Goal: Task Accomplishment & Management: Manage account settings

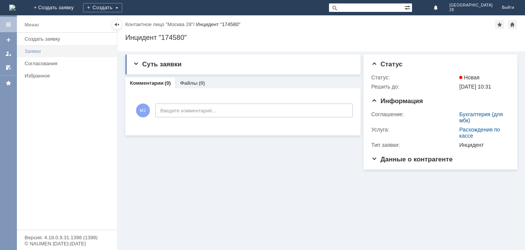
click at [23, 48] on link "Заявки" at bounding box center [69, 51] width 94 height 12
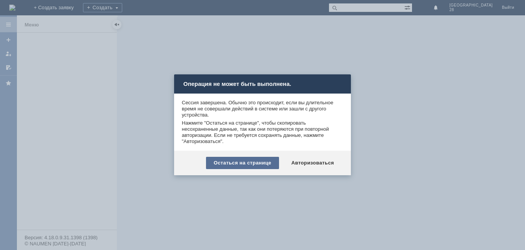
click at [260, 162] on div "Остаться на странице" at bounding box center [242, 163] width 73 height 12
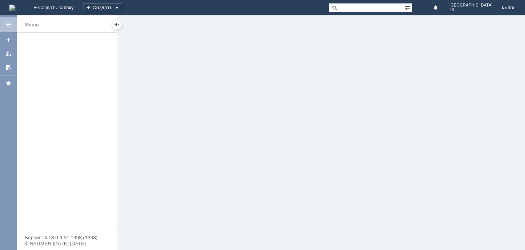
click at [8, 42] on div at bounding box center [8, 132] width 17 height 235
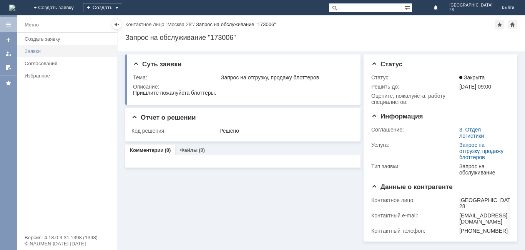
click at [26, 50] on div "Заявки" at bounding box center [69, 51] width 88 height 6
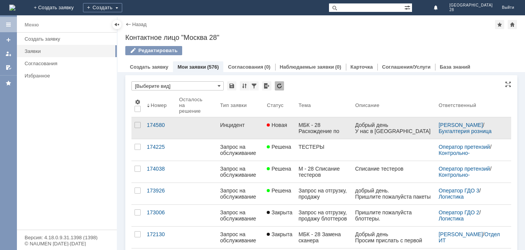
click at [336, 128] on div "МБК - 28 Расхождение по кассе" at bounding box center [323, 128] width 51 height 12
